Goal: Task Accomplishment & Management: Manage account settings

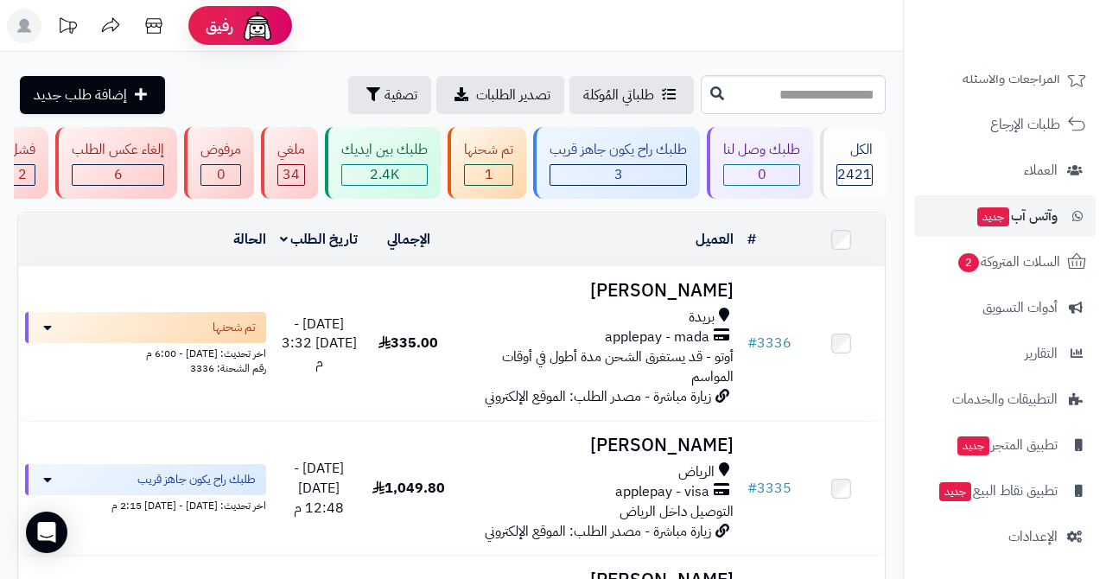
scroll to position [166, 0]
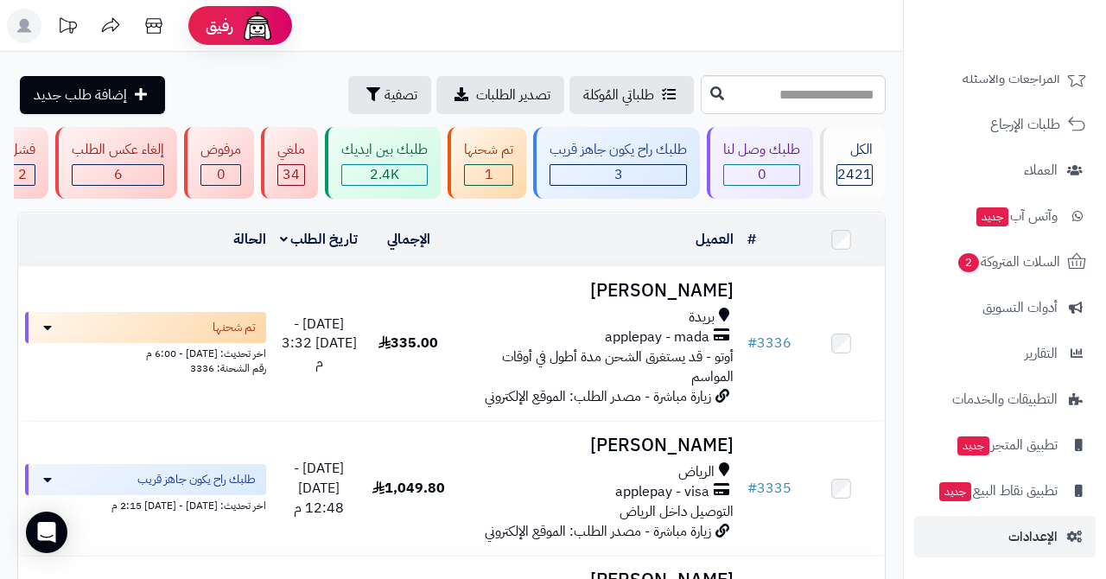
click at [1027, 536] on span "الإعدادات" at bounding box center [1032, 536] width 49 height 24
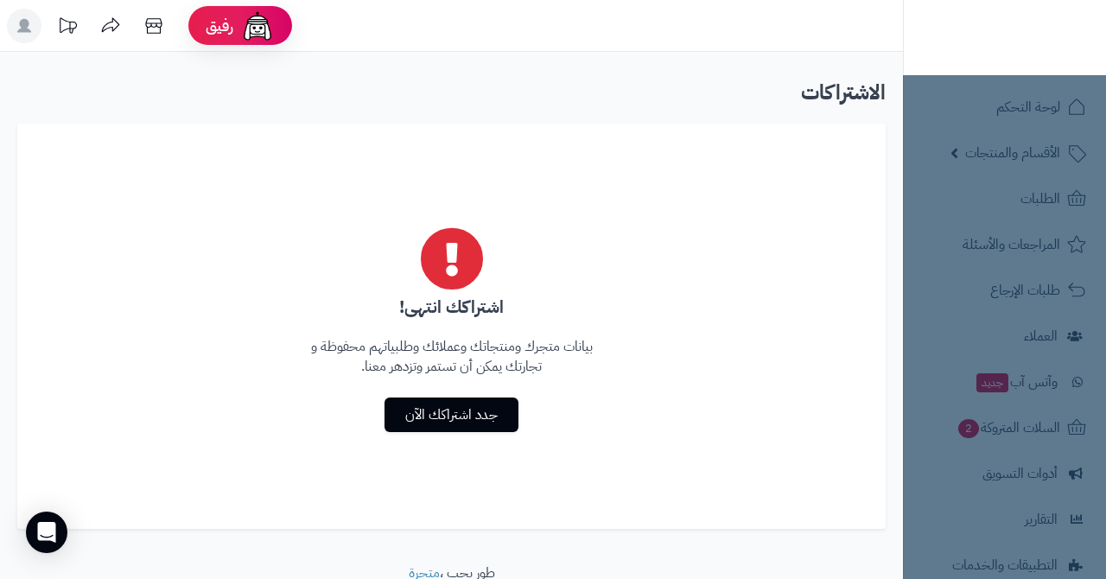
click at [1024, 202] on nav "لوحة التحكم الأقسام والمنتجات المنتجات الأقسام الماركات مواصفات المنتجات مواصفا…" at bounding box center [1004, 311] width 203 height 579
click at [474, 416] on link "جدد اشتراكك الآن" at bounding box center [451, 414] width 134 height 35
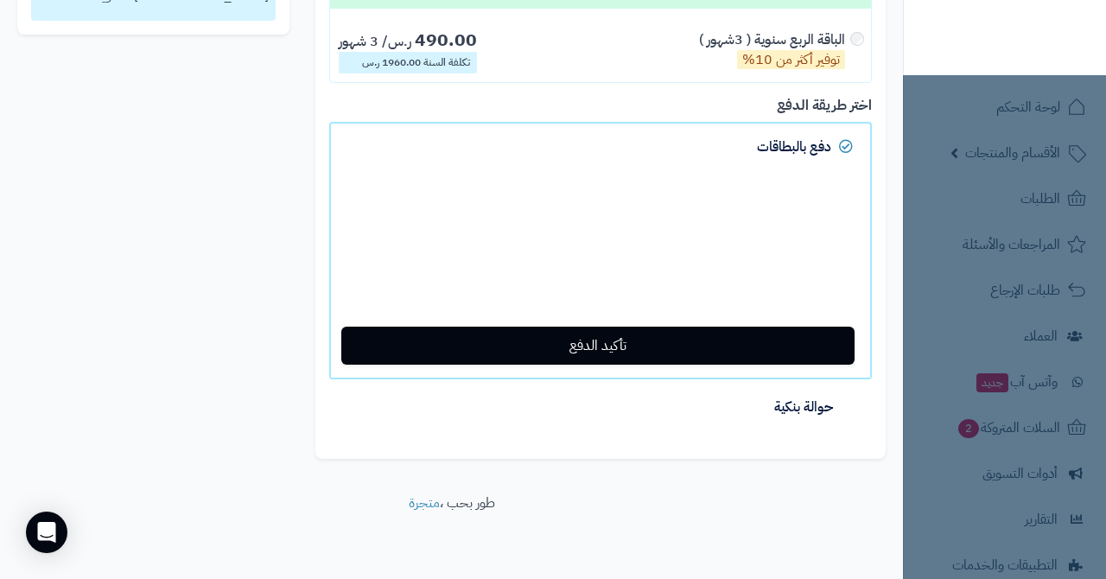
scroll to position [182, 0]
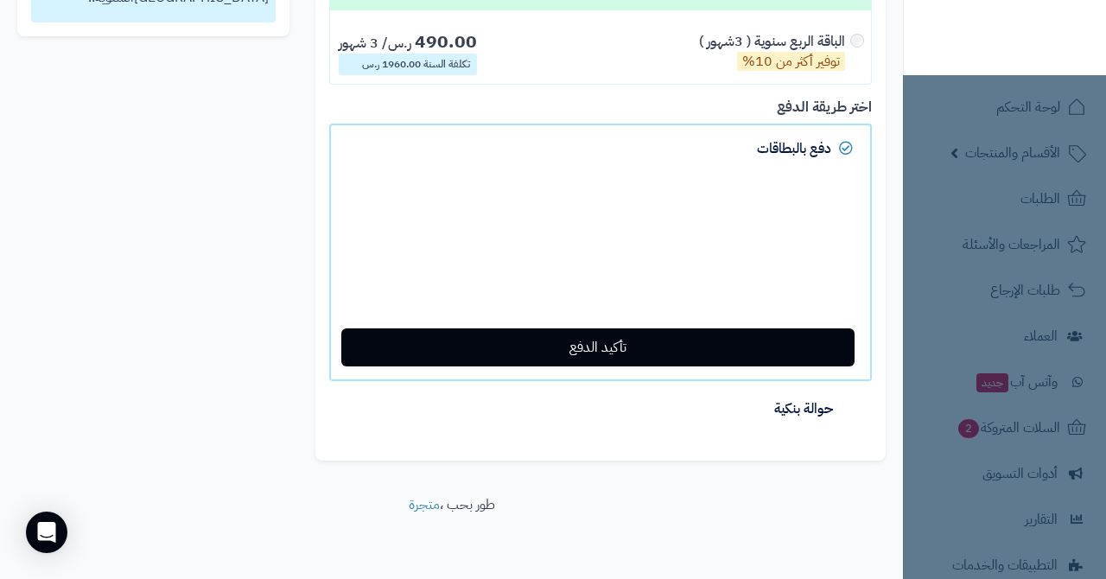
click at [778, 403] on span "حوالة بنكية" at bounding box center [803, 408] width 59 height 21
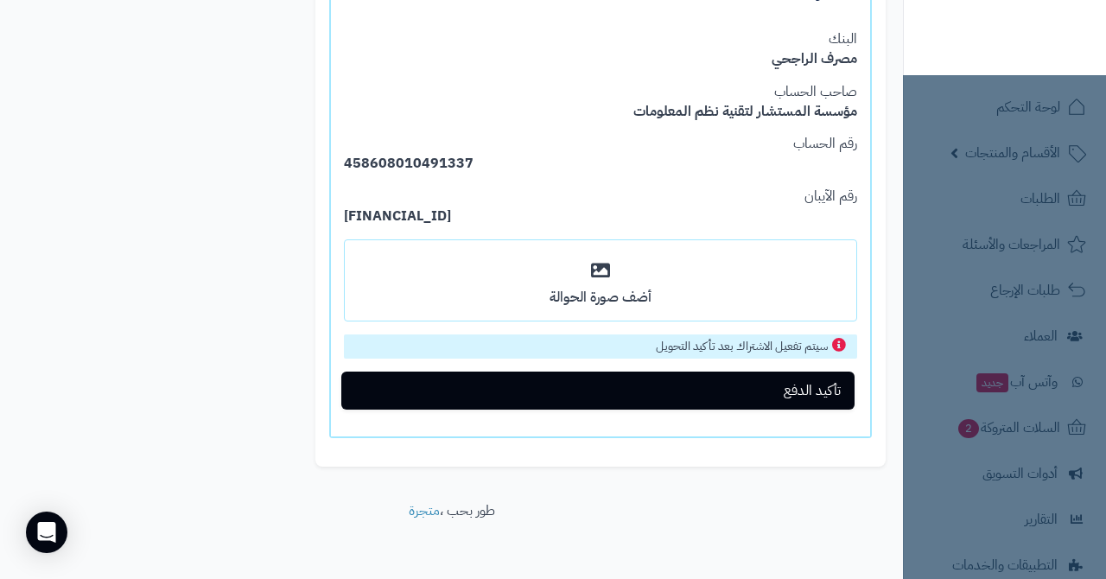
scroll to position [387, 0]
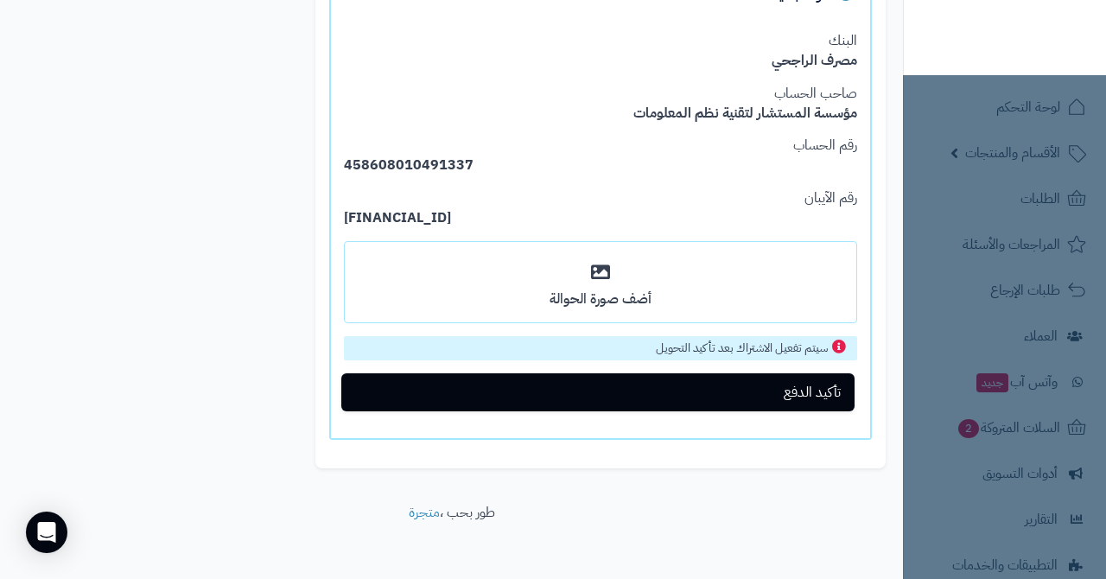
click at [609, 276] on icon at bounding box center [600, 272] width 19 height 35
click at [0, 0] on input "أضف صورة الحوالة" at bounding box center [0, 0] width 0 height 0
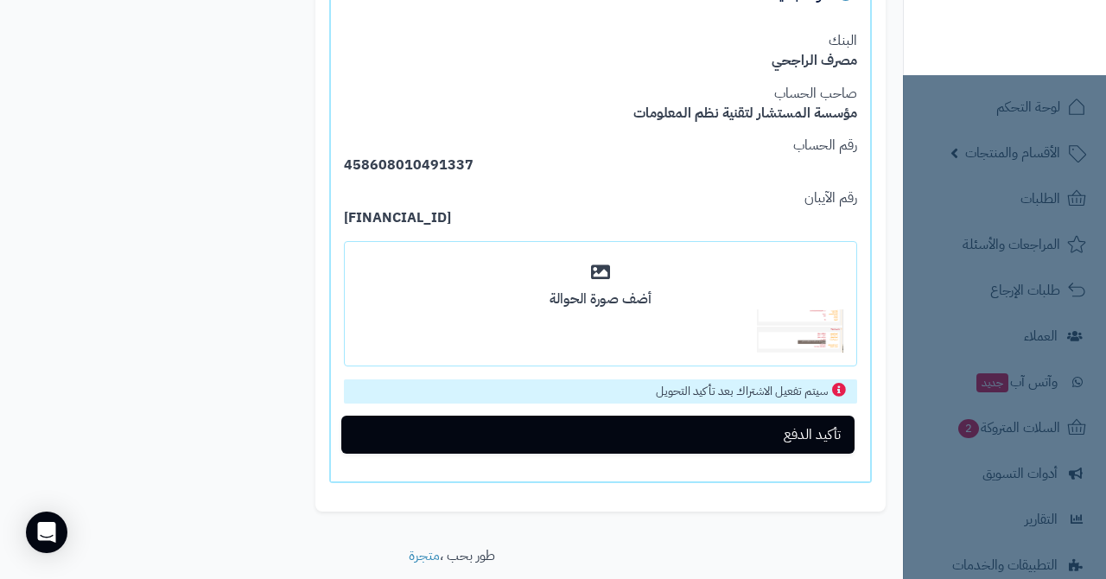
click at [761, 436] on button "تأكيد الدفع" at bounding box center [597, 434] width 513 height 38
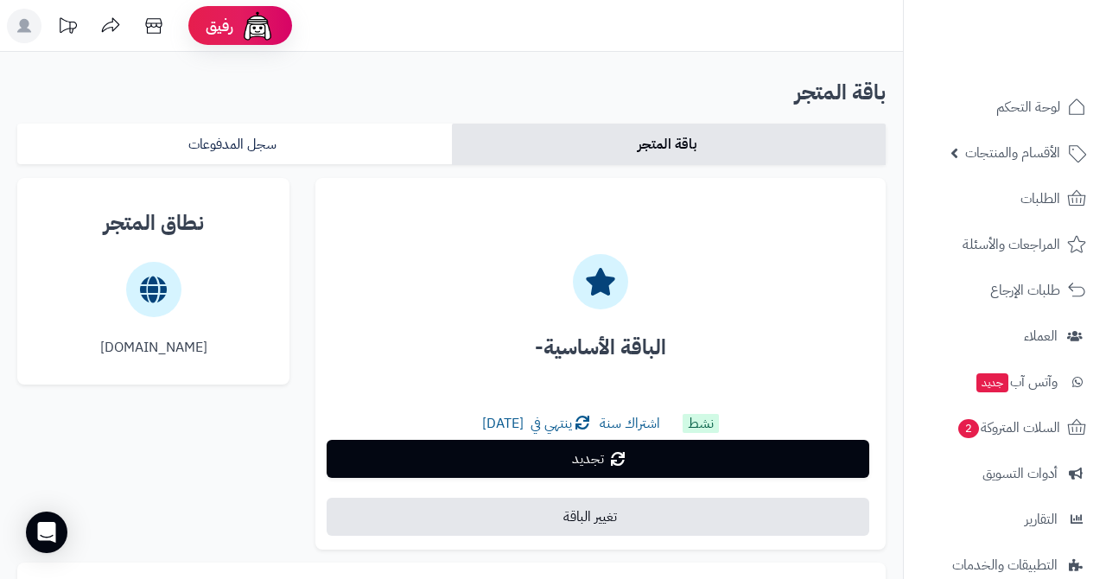
click at [599, 455] on span "تجديد" at bounding box center [588, 458] width 32 height 21
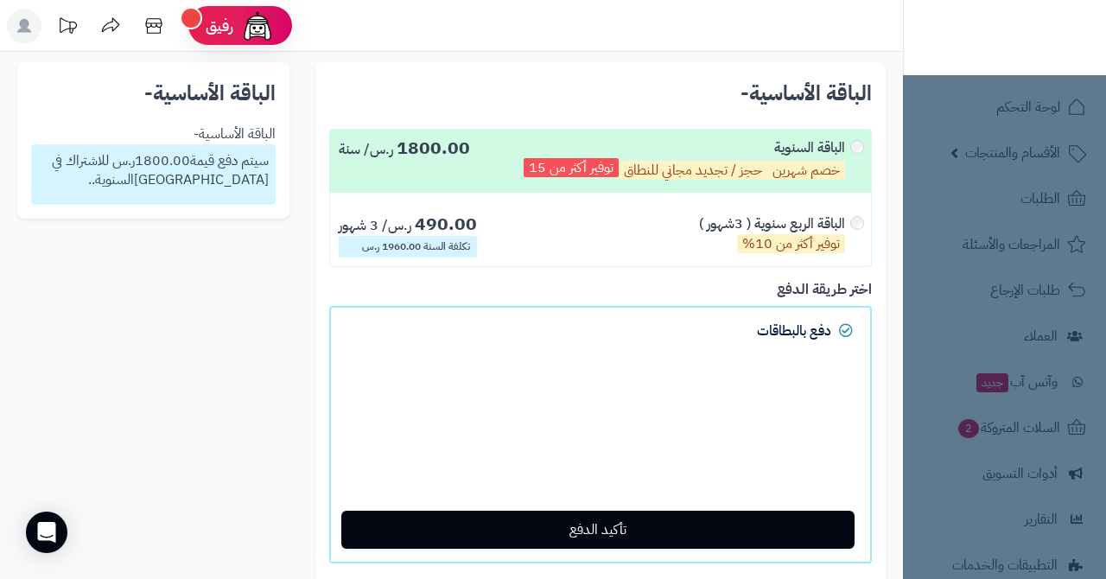
click at [1031, 165] on nav "لوحة التحكم الأقسام والمنتجات المنتجات الأقسام الماركات مواصفات المنتجات مواصفا…" at bounding box center [1004, 311] width 203 height 579
click at [1014, 112] on nav "لوحة التحكم الأقسام والمنتجات المنتجات الأقسام الماركات مواصفات المنتجات مواصفا…" at bounding box center [1004, 311] width 203 height 579
click at [960, 227] on nav "لوحة التحكم الأقسام والمنتجات المنتجات الأقسام الماركات مواصفات المنتجات مواصفا…" at bounding box center [1004, 311] width 203 height 579
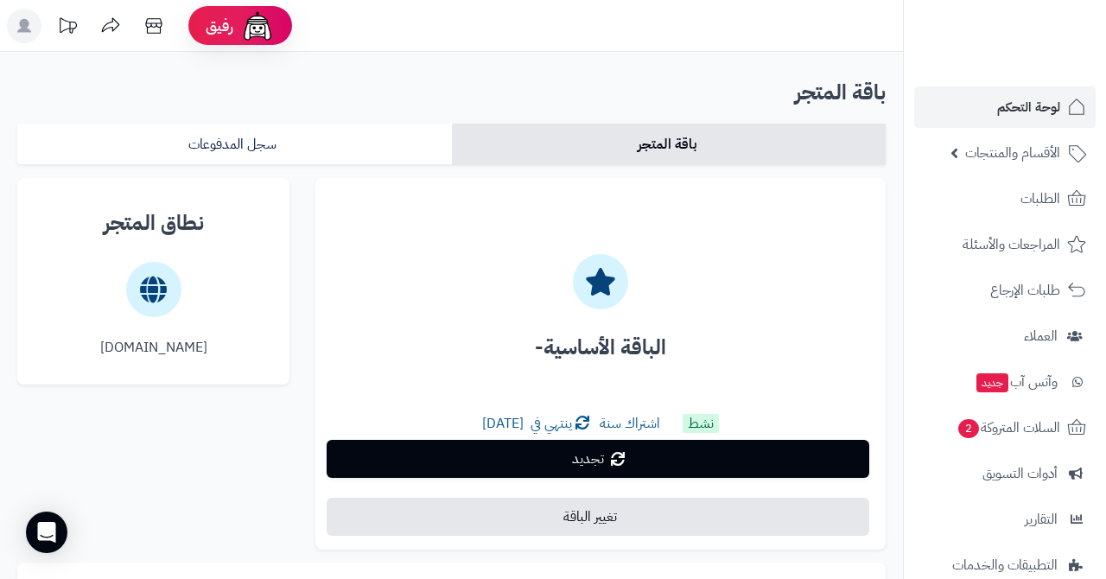
click at [1013, 116] on span "لوحة التحكم" at bounding box center [1028, 107] width 63 height 24
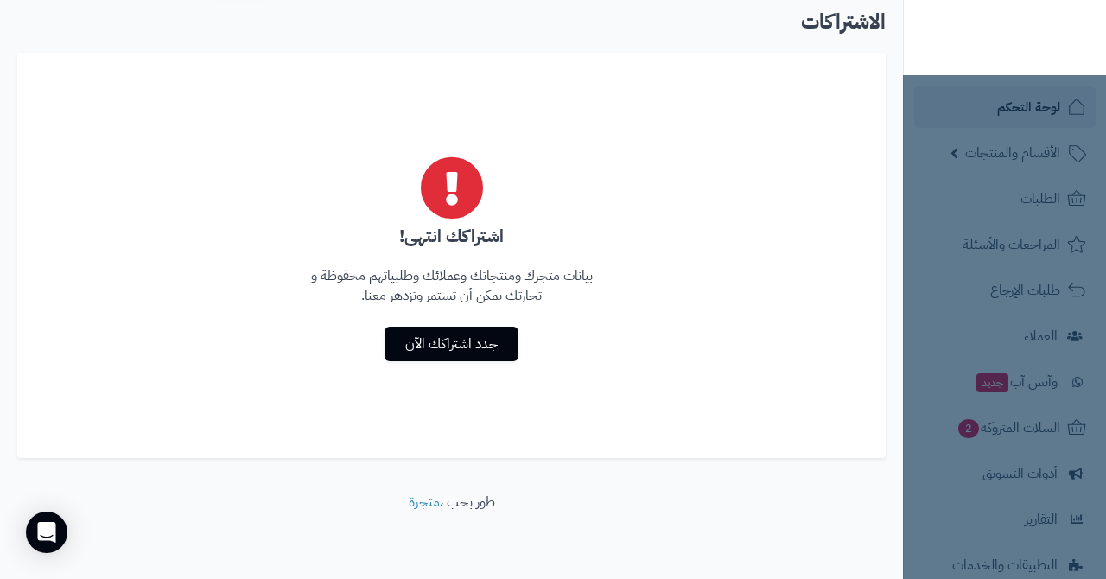
scroll to position [70, 0]
click at [461, 339] on link "جدد اشتراكك الآن" at bounding box center [451, 344] width 134 height 35
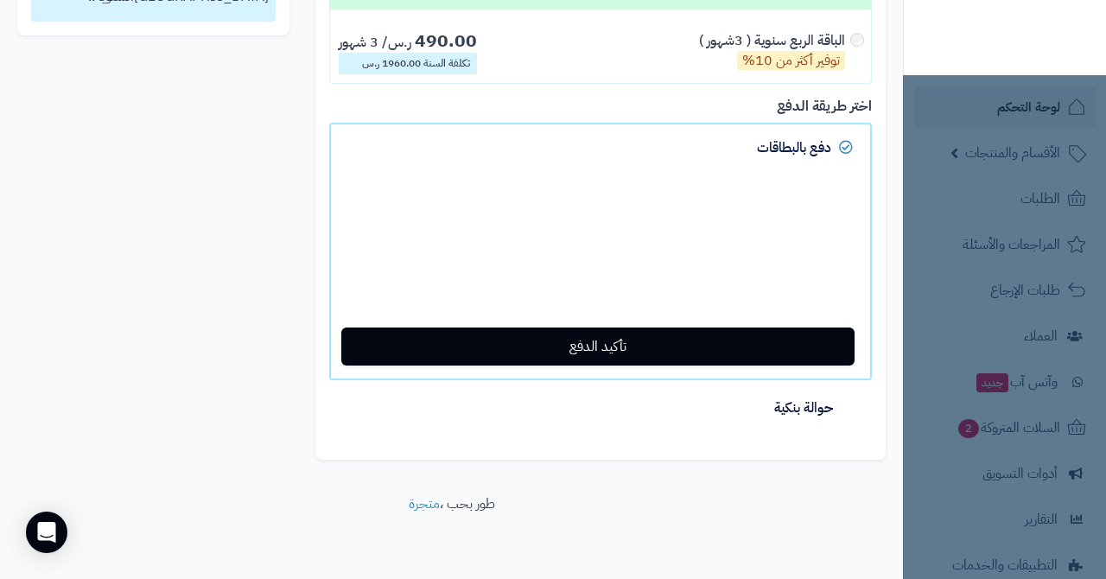
scroll to position [182, 0]
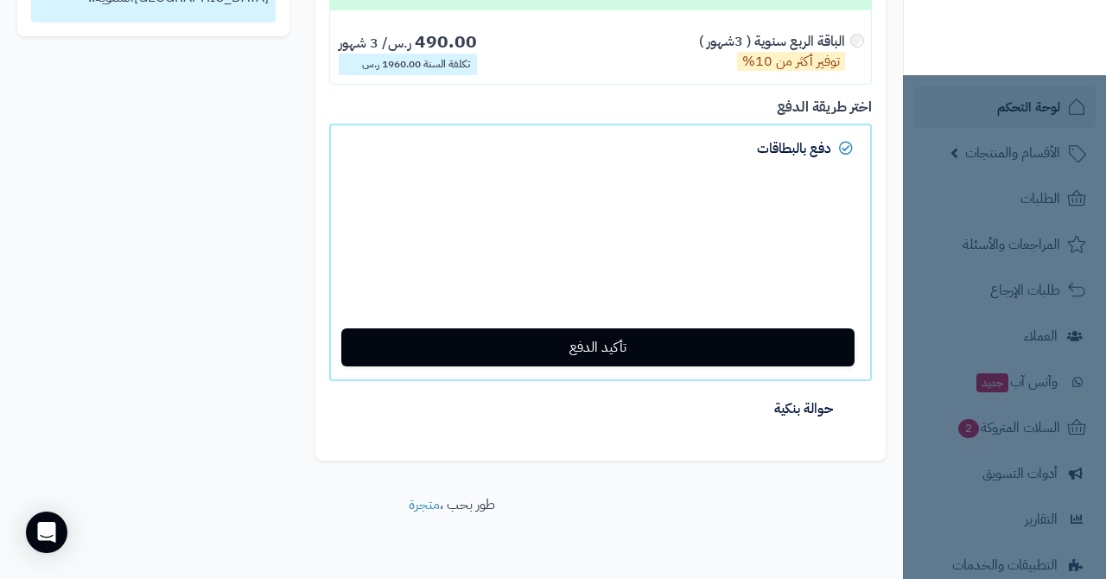
click at [800, 411] on span "حوالة بنكية" at bounding box center [803, 408] width 59 height 21
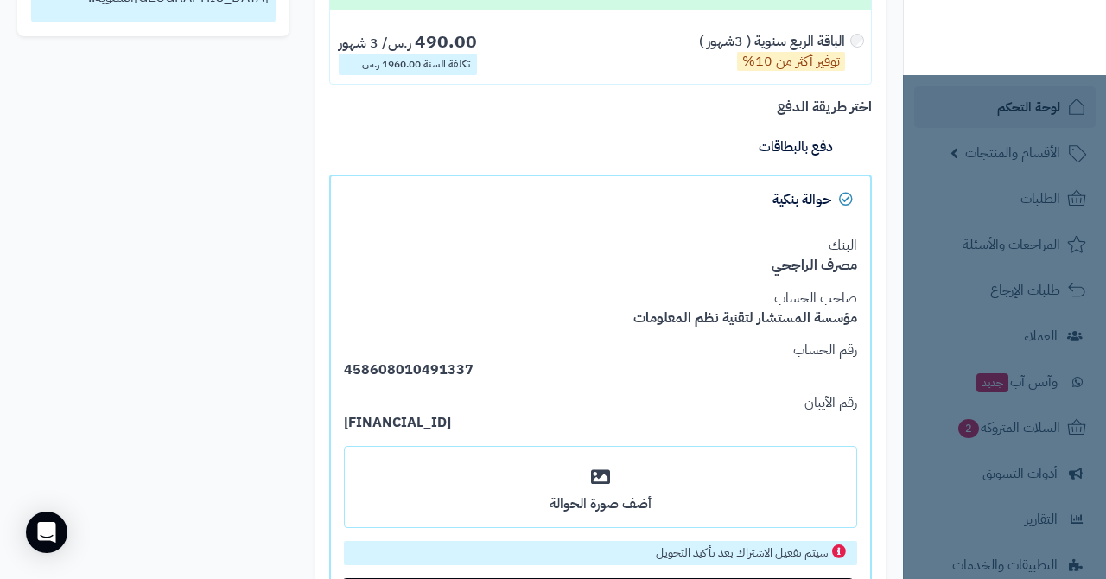
click at [667, 453] on div "أضف صورة الحوالة" at bounding box center [600, 487] width 511 height 80
click at [0, 0] on input "أضف صورة الحوالة" at bounding box center [0, 0] width 0 height 0
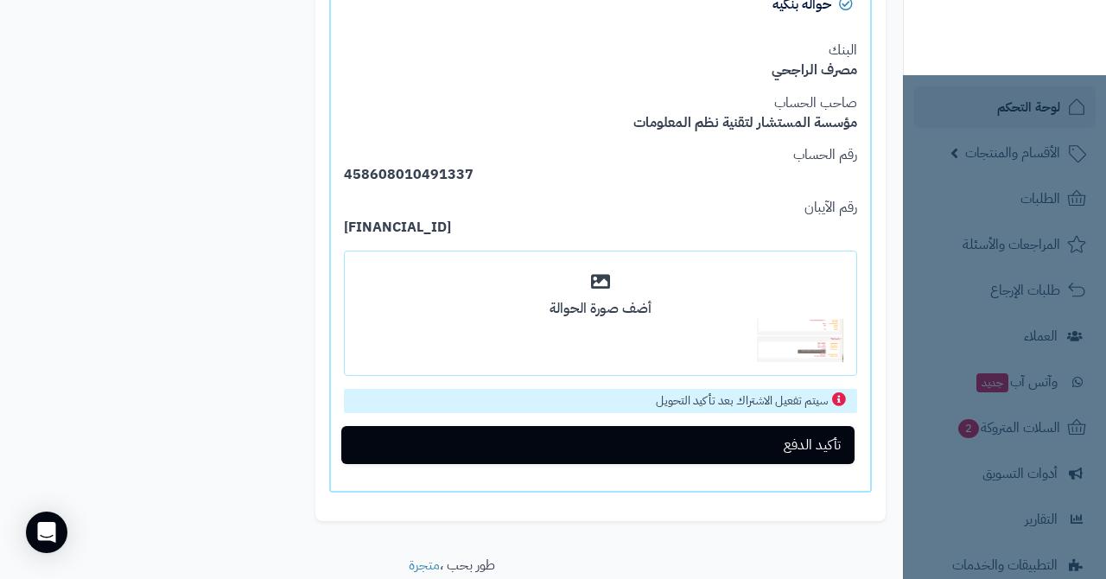
scroll to position [384, 0]
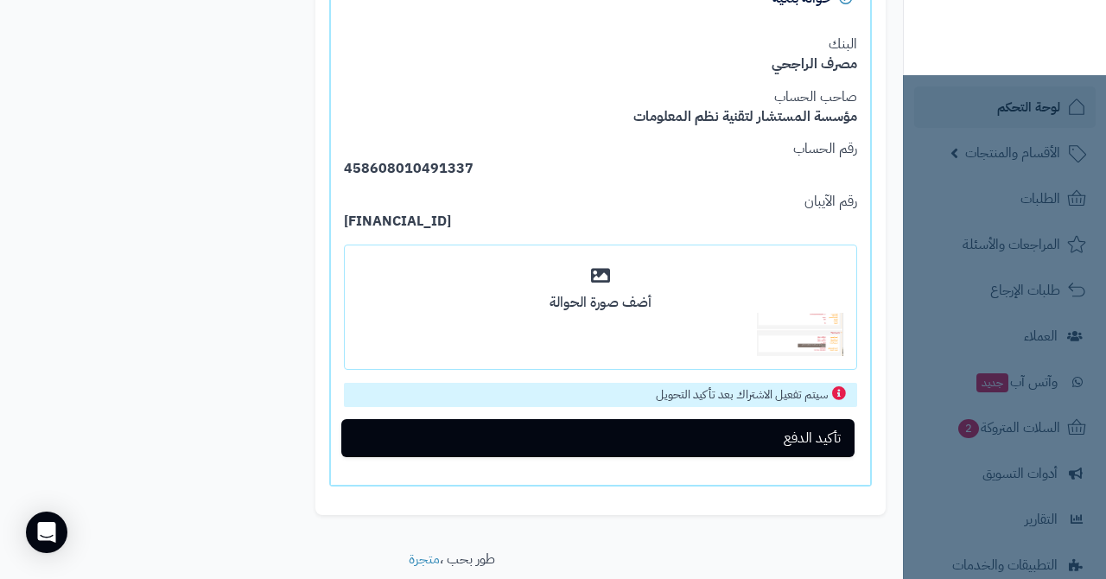
click at [684, 425] on button "تأكيد الدفع" at bounding box center [597, 438] width 513 height 38
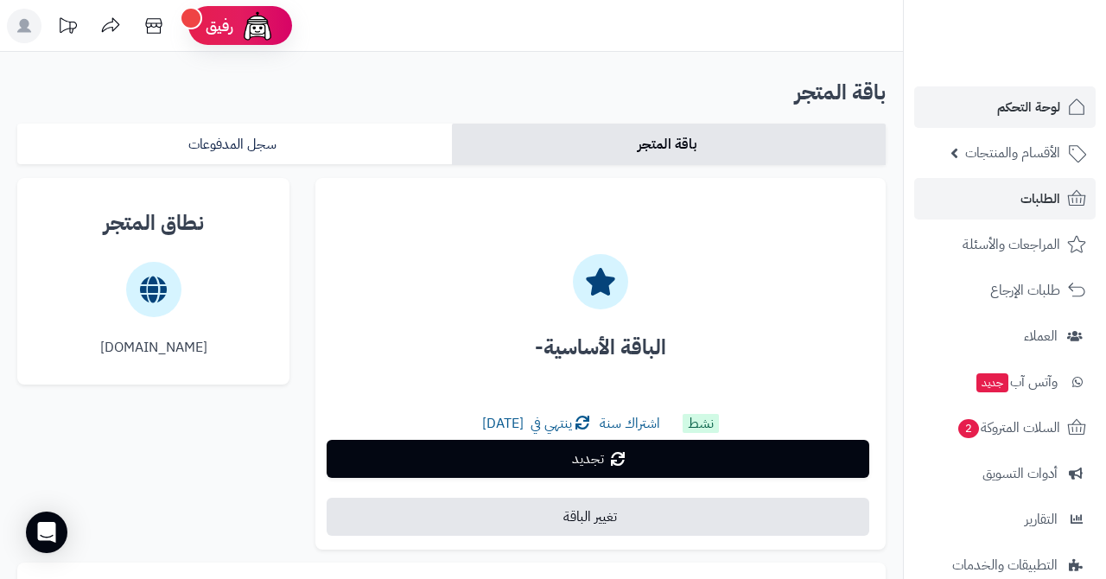
click at [1037, 204] on span "الطلبات" at bounding box center [1040, 199] width 40 height 24
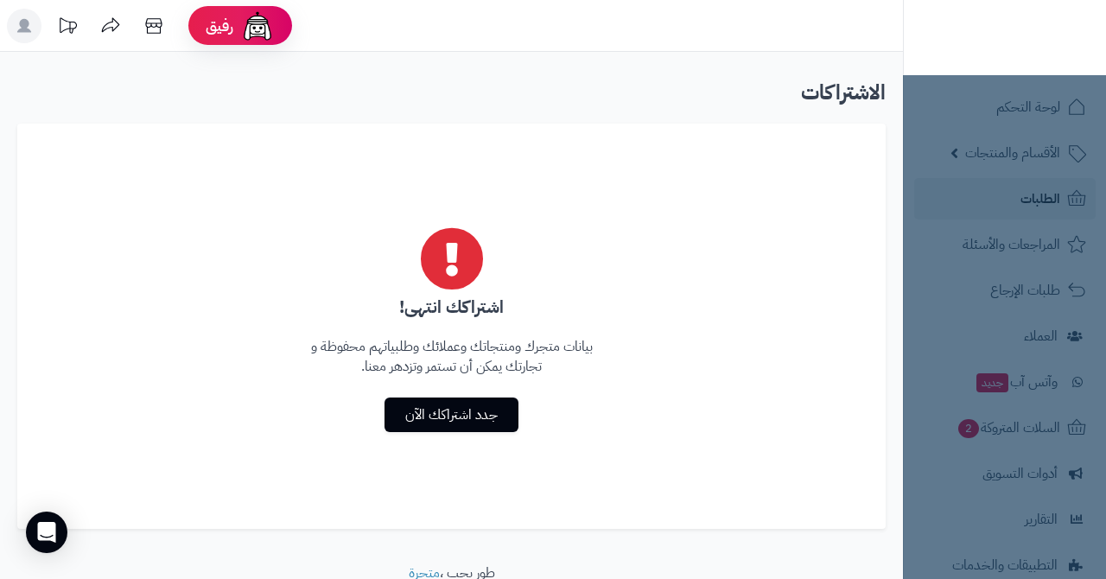
click at [395, 419] on link "جدد اشتراكك الآن" at bounding box center [451, 414] width 134 height 35
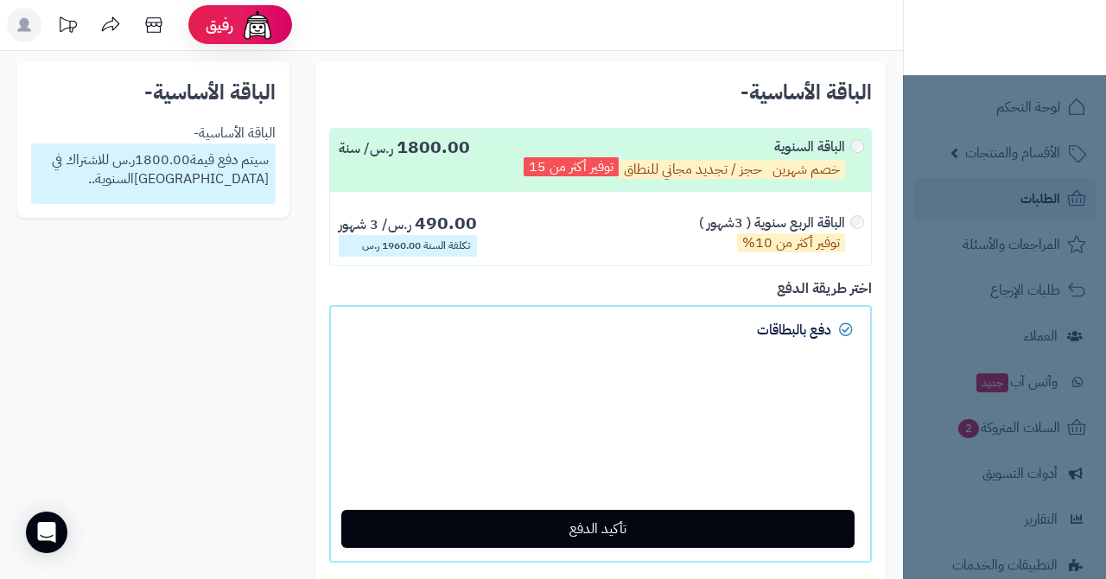
scroll to position [50, 0]
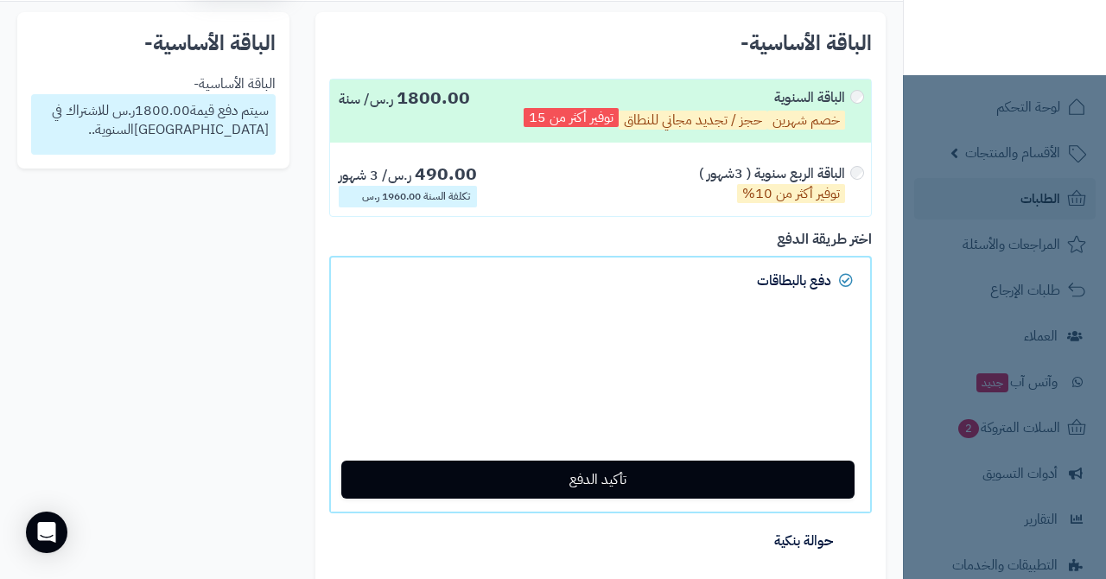
click at [798, 543] on span "حوالة بنكية" at bounding box center [803, 540] width 59 height 21
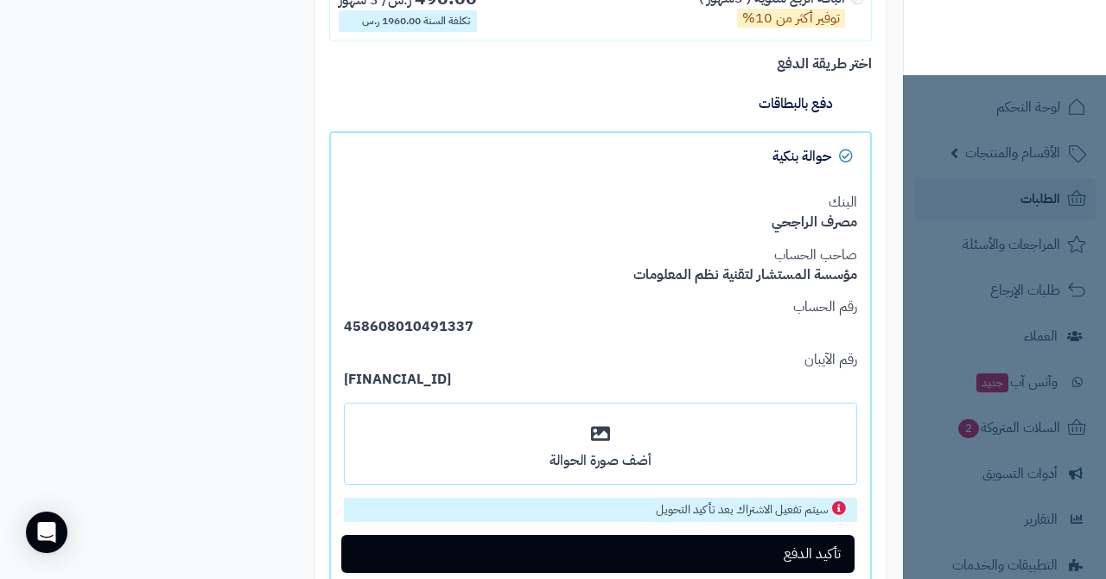
scroll to position [290, 0]
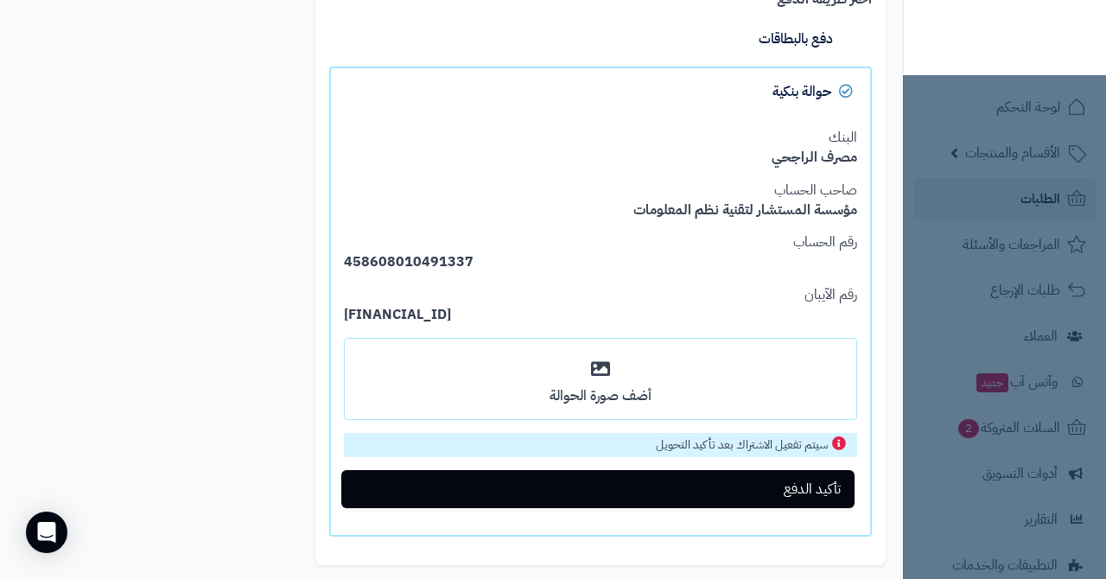
click at [619, 369] on div "أضف صورة الحوالة" at bounding box center [600, 379] width 511 height 80
click at [0, 0] on input "أضف صورة الحوالة" at bounding box center [0, 0] width 0 height 0
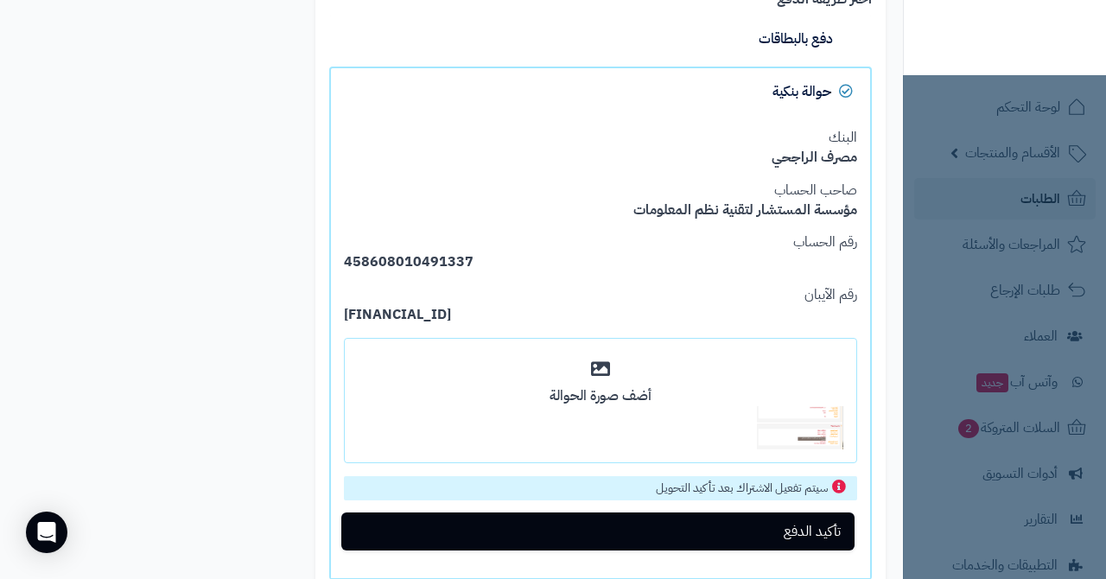
click at [749, 517] on button "تأكيد الدفع" at bounding box center [597, 531] width 513 height 38
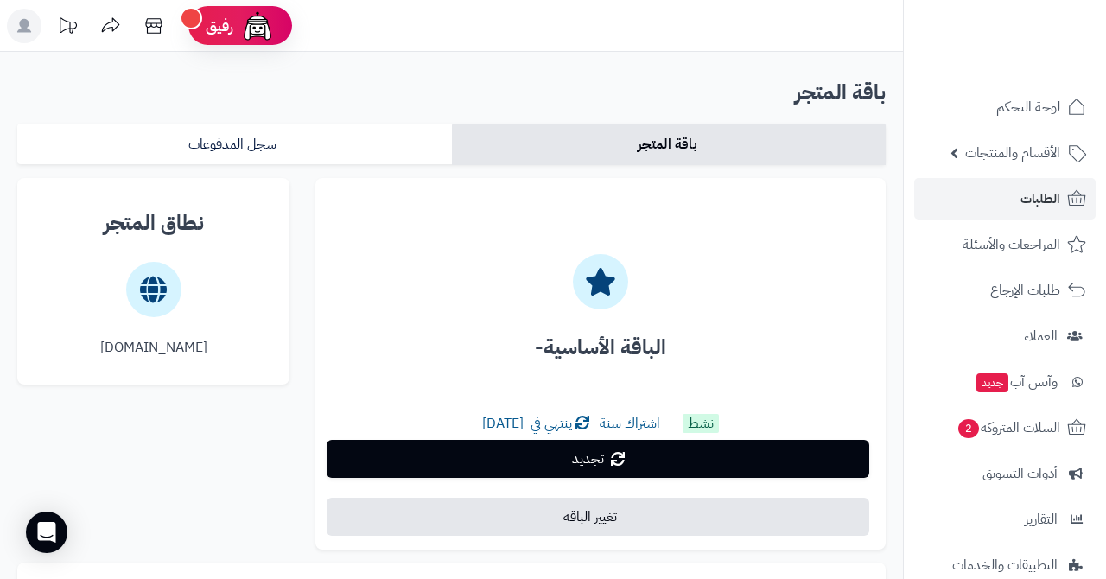
click at [613, 459] on icon at bounding box center [618, 459] width 14 height 14
